Goal: Communication & Community: Answer question/provide support

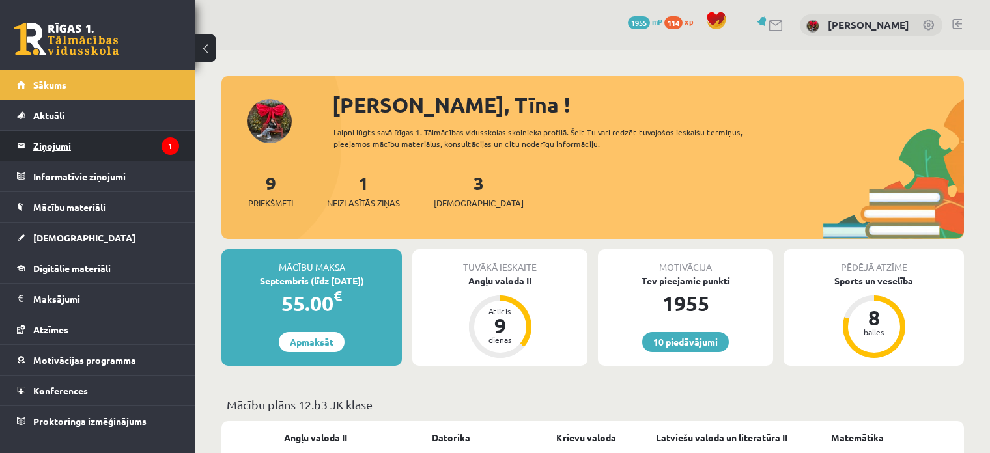
click at [66, 143] on legend "Ziņojumi 1" at bounding box center [106, 146] width 146 height 30
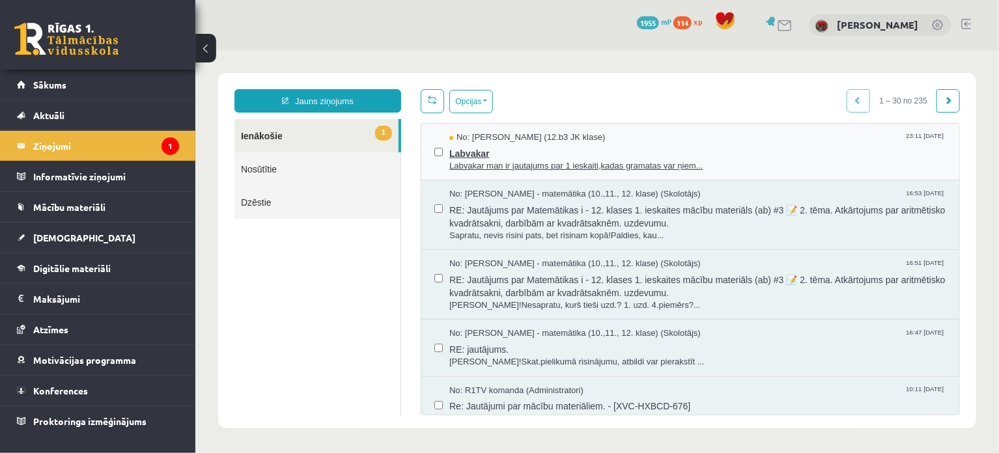
click at [499, 152] on span "Labvakar" at bounding box center [697, 151] width 497 height 16
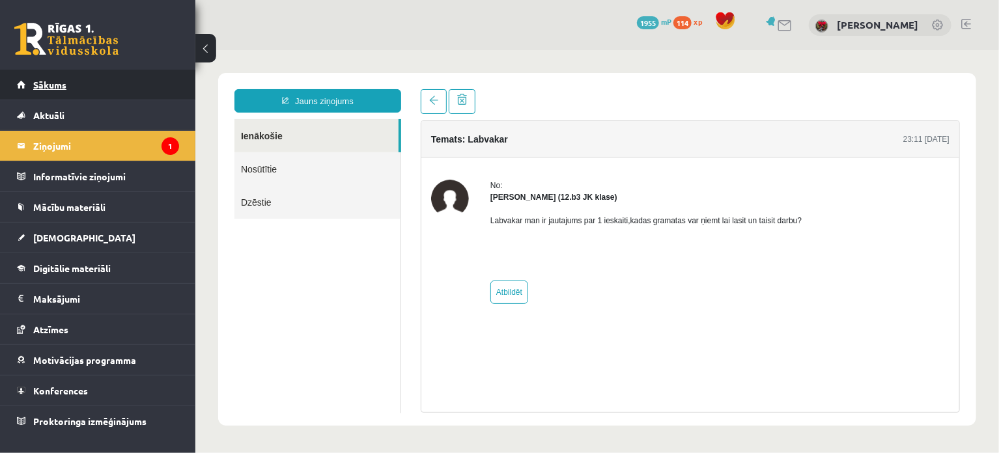
click at [28, 91] on link "Sākums" at bounding box center [98, 85] width 162 height 30
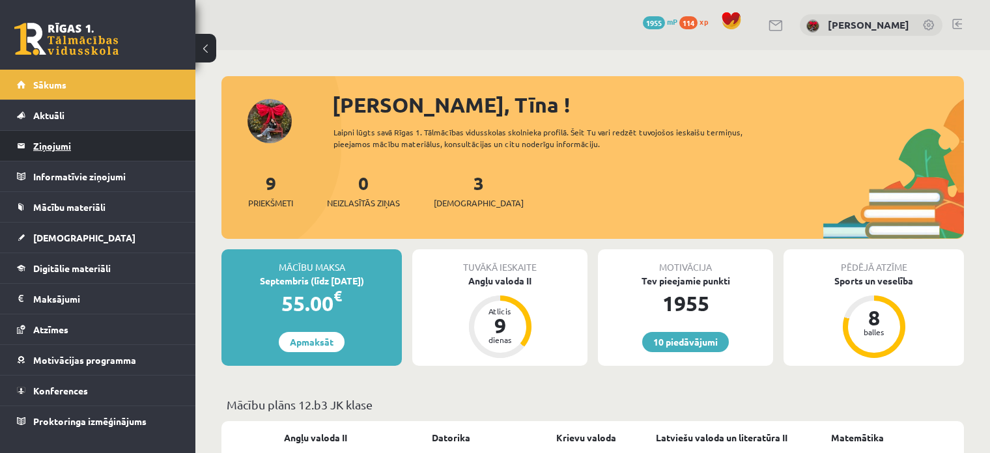
click at [98, 152] on legend "Ziņojumi 0" at bounding box center [106, 146] width 146 height 30
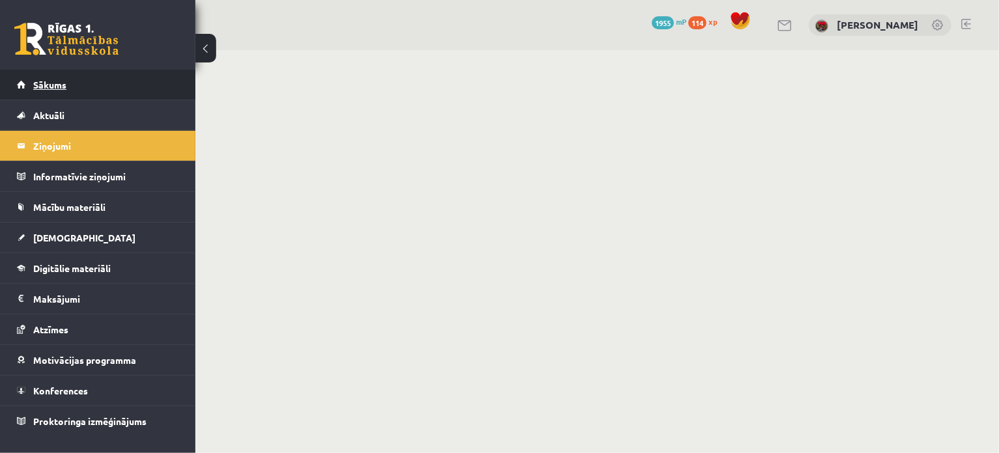
click at [119, 92] on link "Sākums" at bounding box center [98, 85] width 162 height 30
